Goal: Browse casually: Explore the website without a specific task or goal

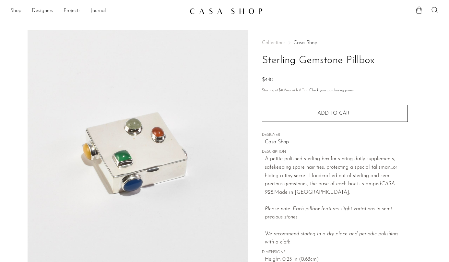
click at [311, 41] on link "Casa Shop" at bounding box center [306, 42] width 24 height 5
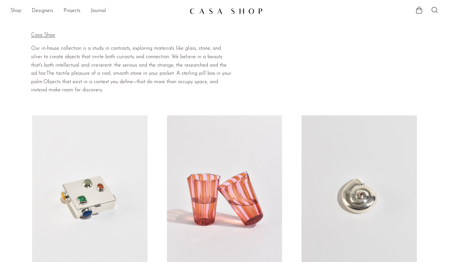
click at [18, 11] on link "Shop" at bounding box center [15, 11] width 11 height 8
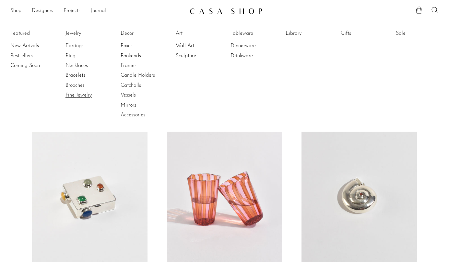
click at [76, 93] on link "Fine Jewelry" at bounding box center [90, 94] width 49 height 7
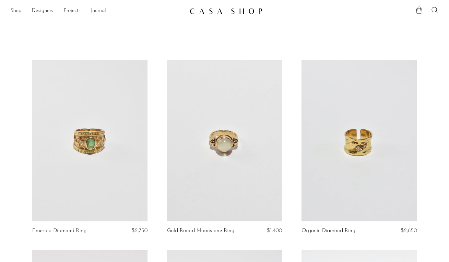
click at [19, 12] on link "Shop" at bounding box center [15, 11] width 11 height 8
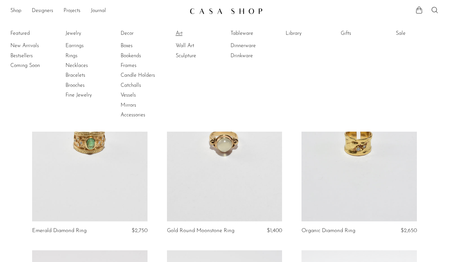
click at [183, 33] on link "Art" at bounding box center [200, 33] width 49 height 7
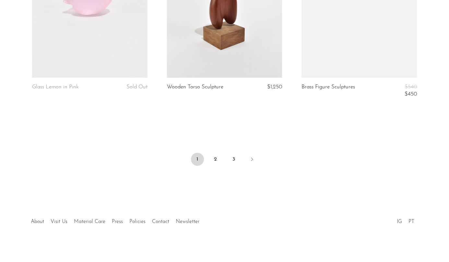
scroll to position [2278, 0]
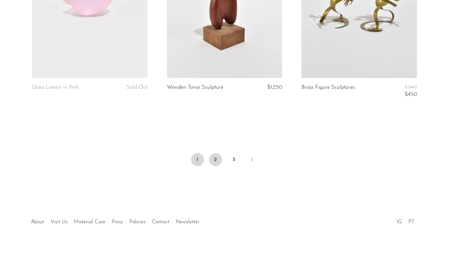
click at [215, 159] on link "2" at bounding box center [215, 159] width 13 height 13
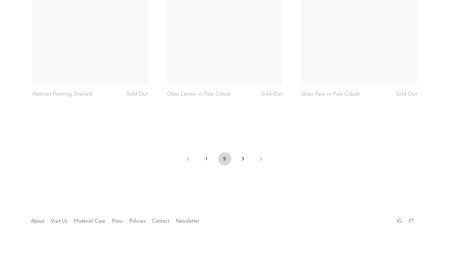
scroll to position [2275, 0]
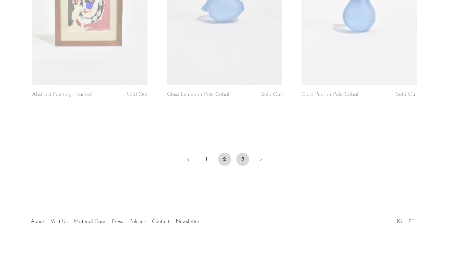
click at [239, 152] on link "3" at bounding box center [243, 158] width 13 height 13
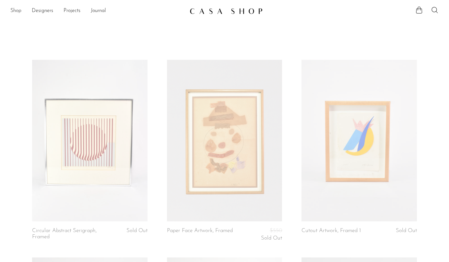
click at [19, 12] on link "Shop" at bounding box center [15, 11] width 11 height 8
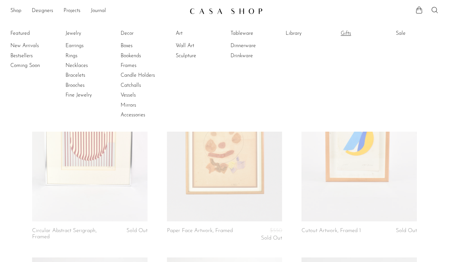
click at [349, 34] on link "Gifts" at bounding box center [365, 33] width 49 height 7
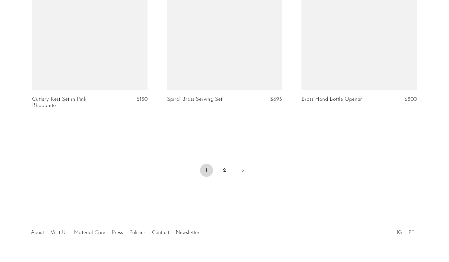
scroll to position [2247, 0]
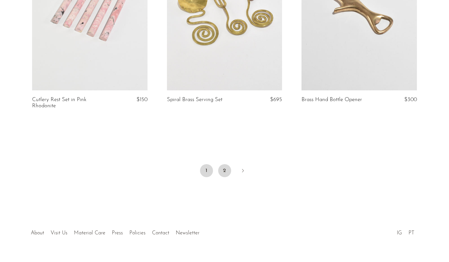
click at [227, 164] on link "2" at bounding box center [224, 170] width 13 height 13
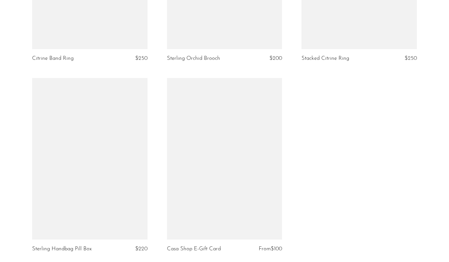
scroll to position [1728, 0]
